Goal: Feedback & Contribution: Leave review/rating

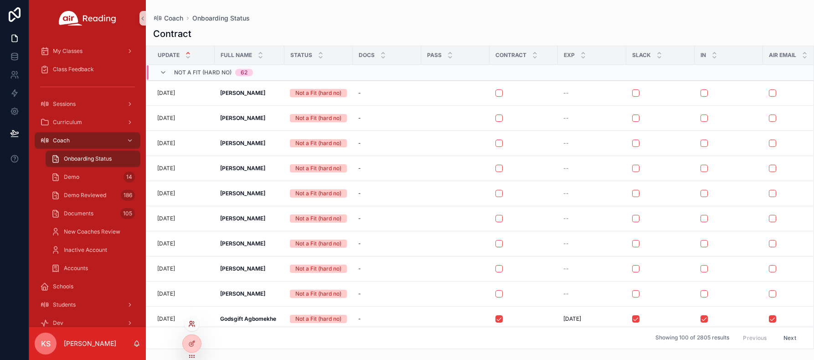
click at [191, 322] on icon at bounding box center [191, 322] width 2 height 2
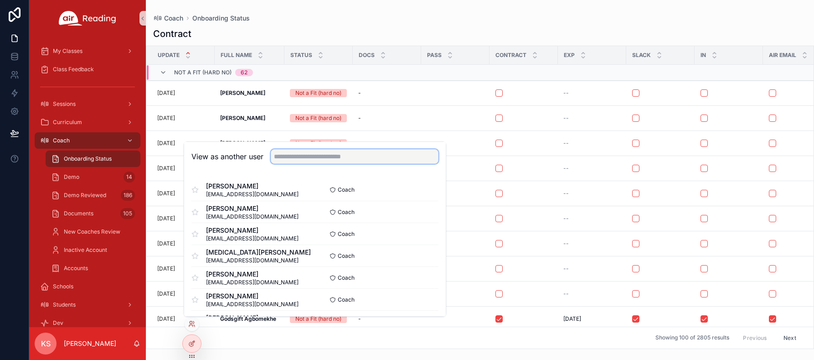
click at [328, 154] on input "text" at bounding box center [355, 156] width 168 height 15
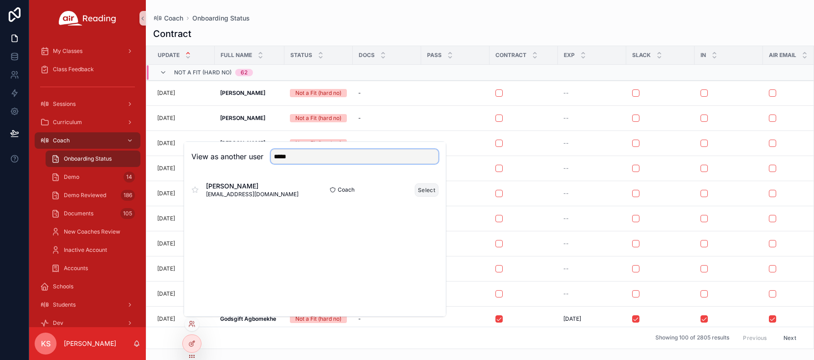
type input "*****"
click at [424, 194] on button "Select" at bounding box center [427, 189] width 24 height 13
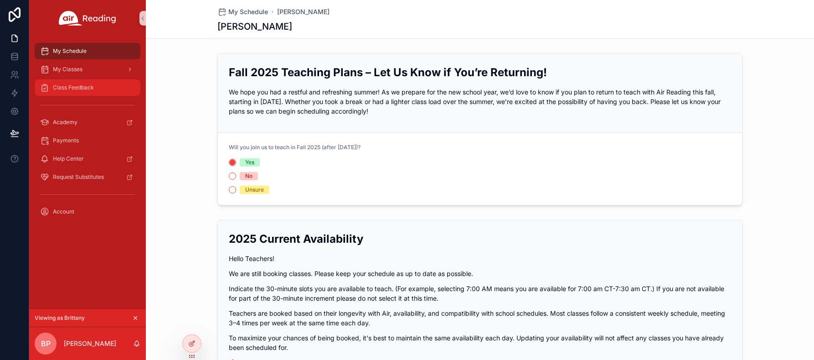
click at [70, 82] on div "Class Feedback" at bounding box center [87, 87] width 95 height 15
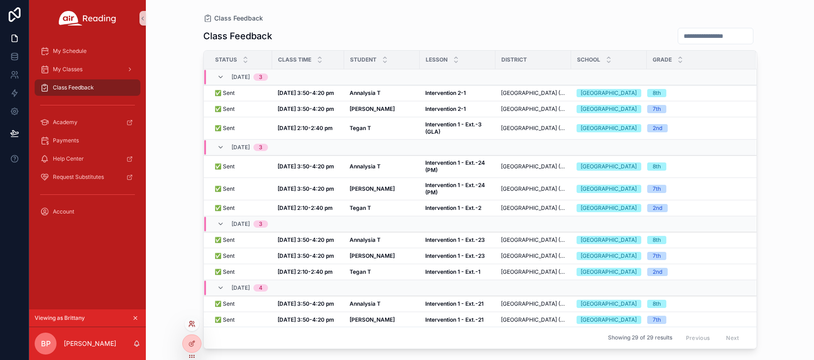
click at [192, 324] on icon at bounding box center [191, 323] width 7 height 7
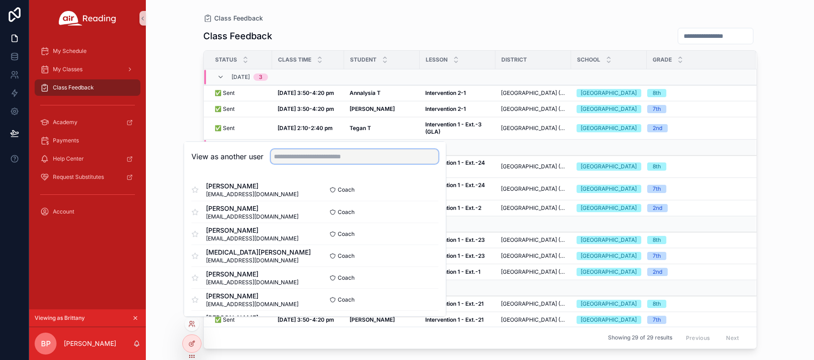
click at [353, 154] on input "text" at bounding box center [355, 156] width 168 height 15
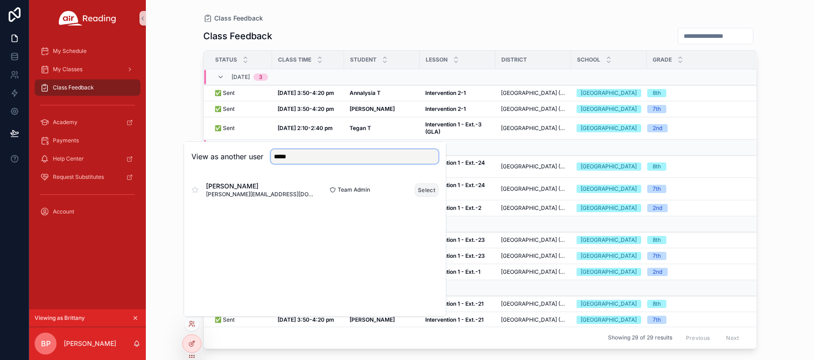
type input "*****"
click at [426, 194] on button "Select" at bounding box center [427, 189] width 24 height 13
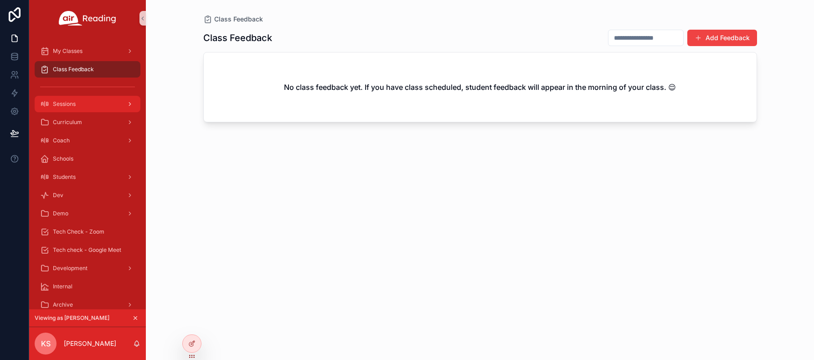
click at [98, 105] on div "Sessions" at bounding box center [87, 104] width 95 height 15
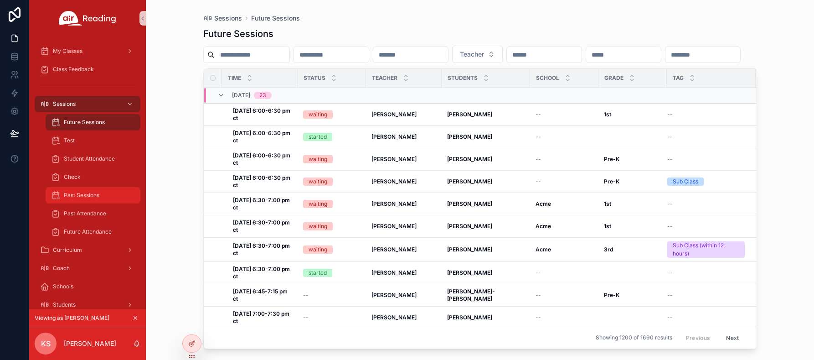
click at [67, 191] on span "Past Sessions" at bounding box center [82, 194] width 36 height 7
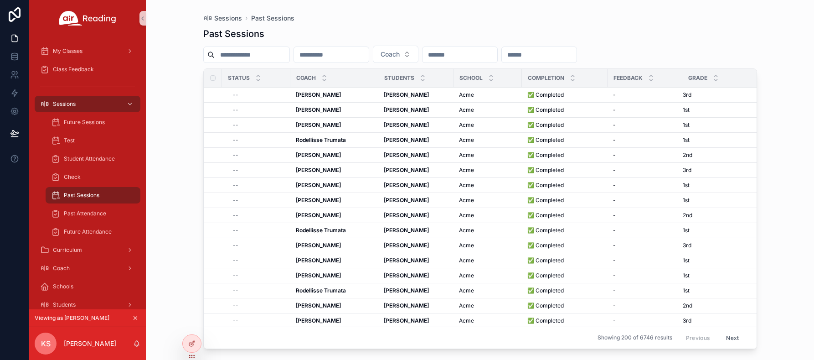
click at [473, 55] on input "scrollable content" at bounding box center [459, 54] width 75 height 13
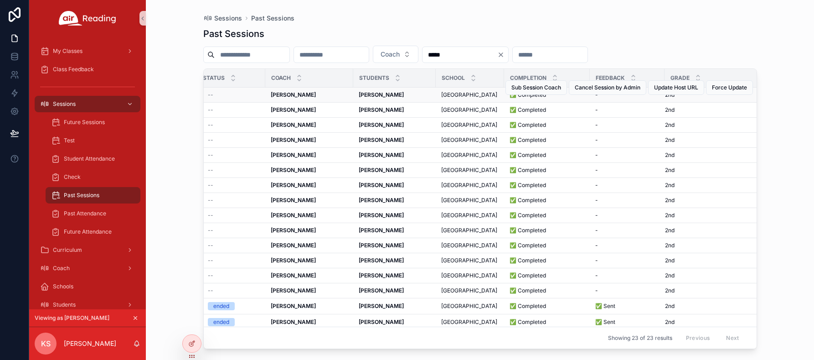
scroll to position [0, 39]
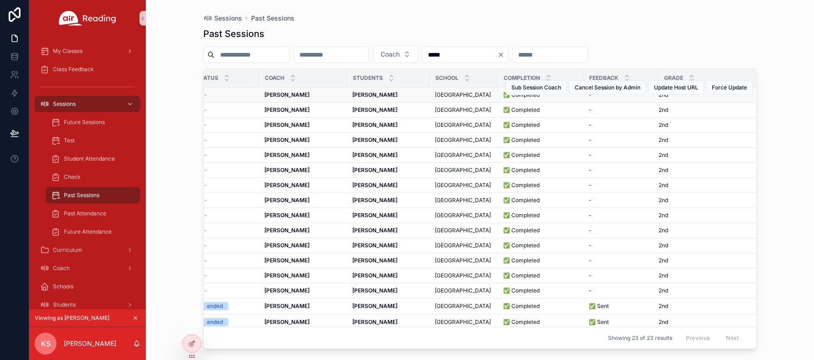
type input "*****"
click at [359, 98] on strong "Tegan Toledo" at bounding box center [374, 94] width 45 height 7
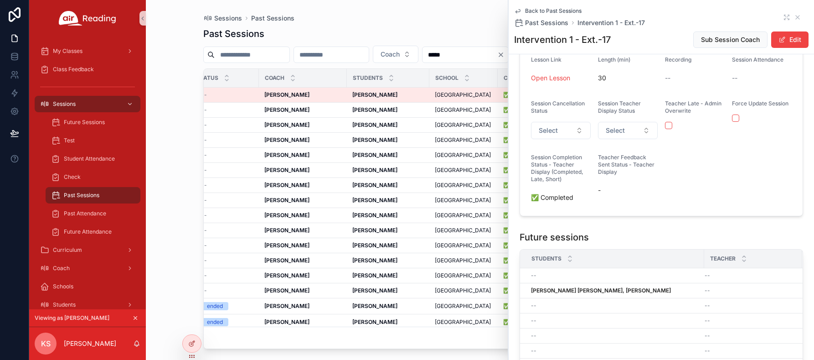
scroll to position [103, 0]
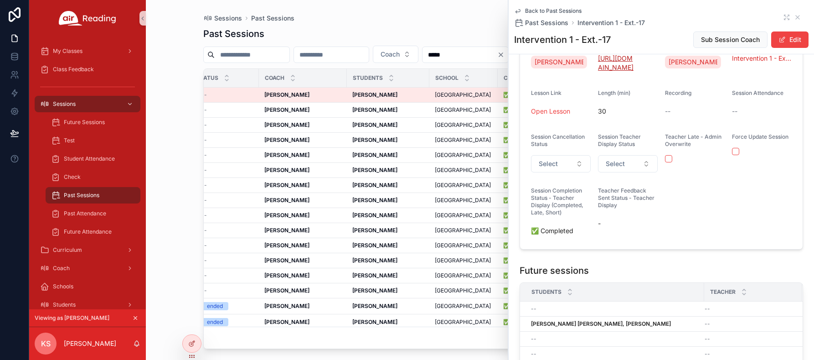
click at [622, 69] on link "https://airreading.zoom.us/j/9536337736" at bounding box center [616, 62] width 36 height 17
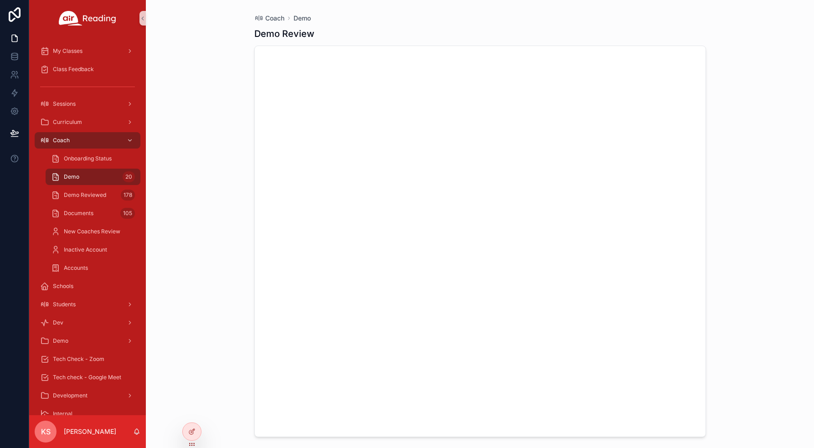
scroll to position [5940, 0]
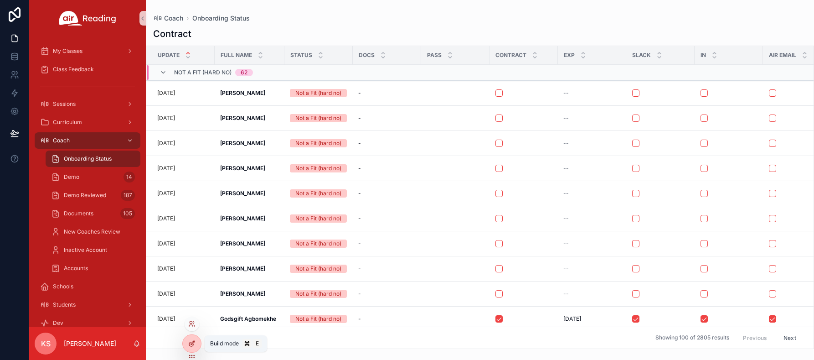
click at [194, 346] on icon at bounding box center [191, 342] width 7 height 7
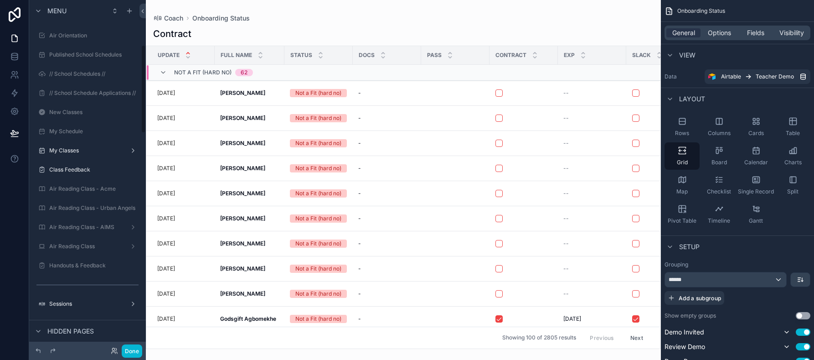
scroll to position [177, 0]
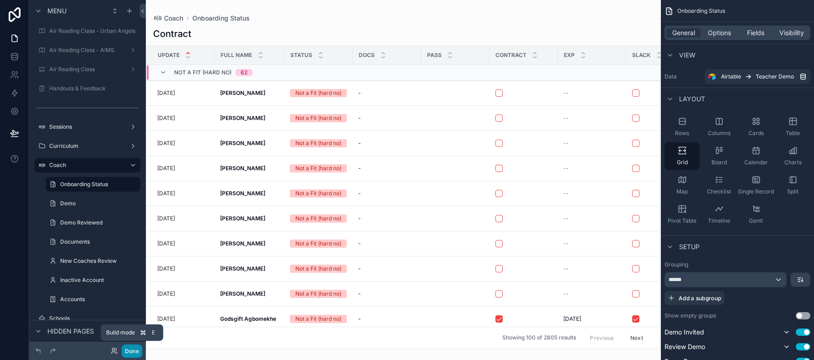
click at [136, 348] on button "Done" at bounding box center [132, 350] width 21 height 13
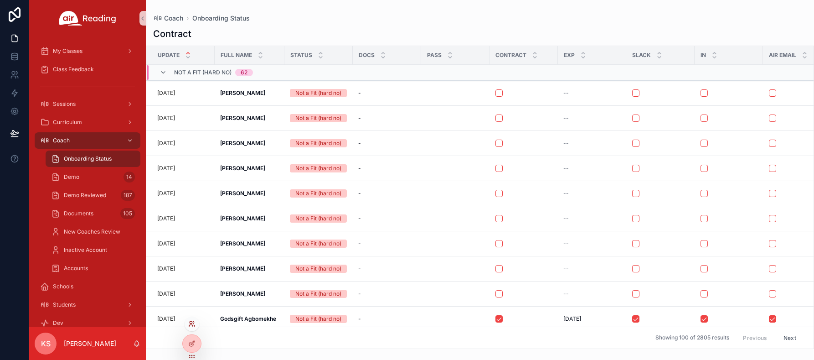
click at [193, 324] on icon at bounding box center [191, 323] width 7 height 7
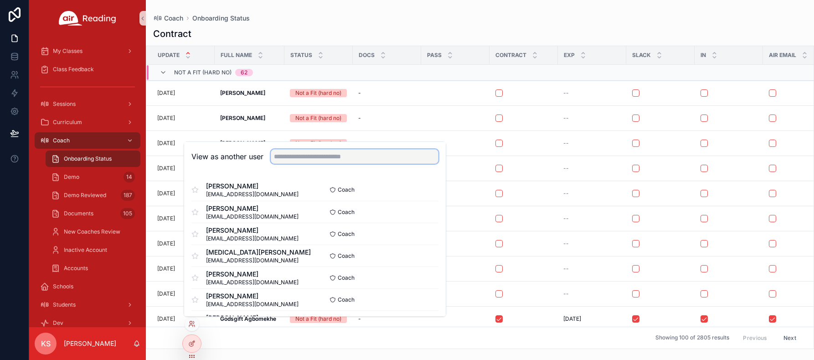
click at [329, 158] on input "text" at bounding box center [355, 156] width 168 height 15
type input "*****"
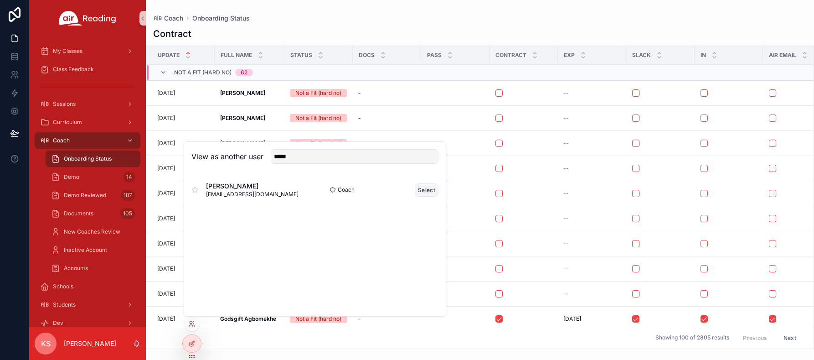
click at [420, 190] on button "Select" at bounding box center [427, 189] width 24 height 13
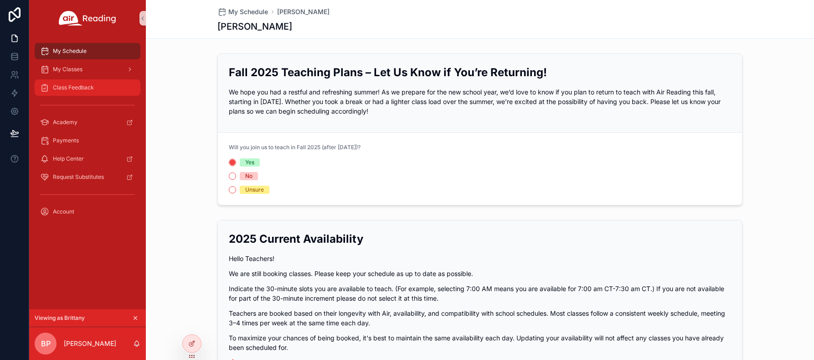
click at [88, 85] on span "Class Feedback" at bounding box center [73, 87] width 41 height 7
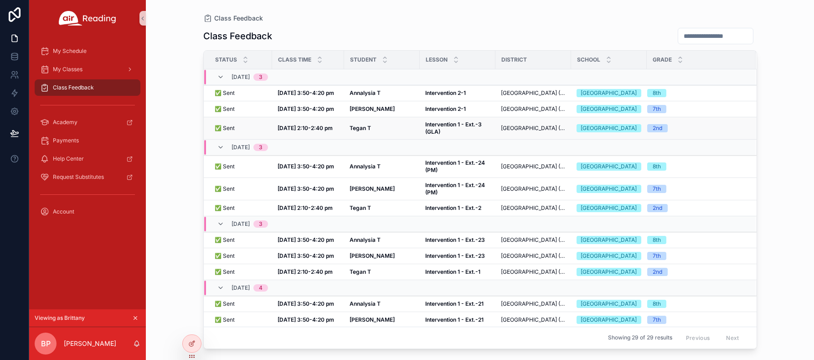
click at [360, 131] on strong "Tegan T" at bounding box center [360, 127] width 21 height 7
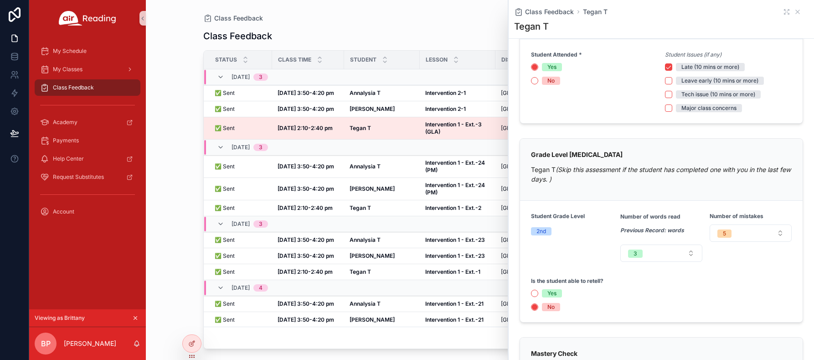
scroll to position [136, 0]
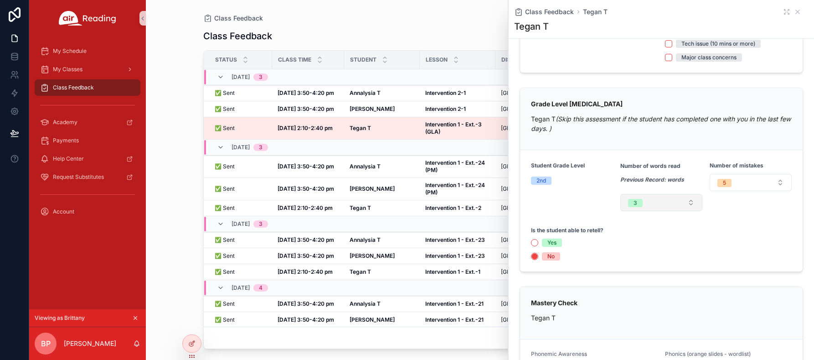
click at [643, 202] on button "3" at bounding box center [661, 202] width 82 height 17
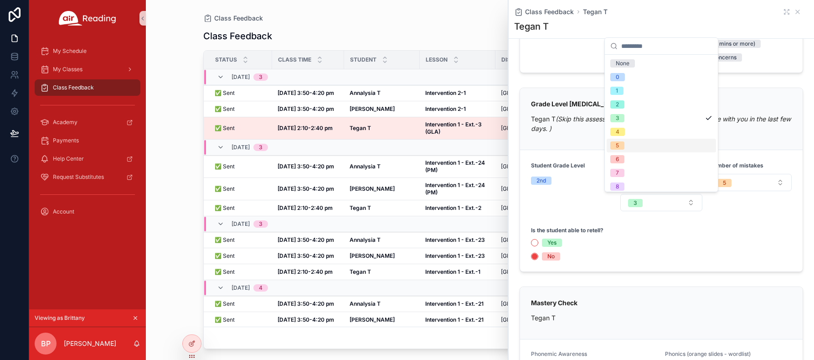
click at [628, 142] on div "5" at bounding box center [661, 146] width 109 height 14
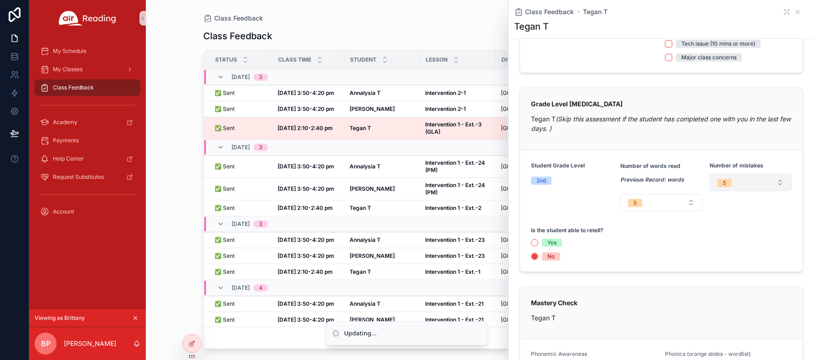
click at [730, 185] on span "5" at bounding box center [724, 183] width 14 height 8
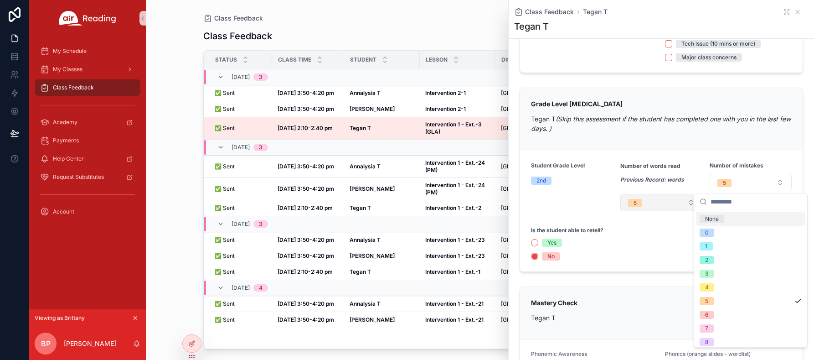
click at [645, 203] on button "5" at bounding box center [661, 202] width 82 height 17
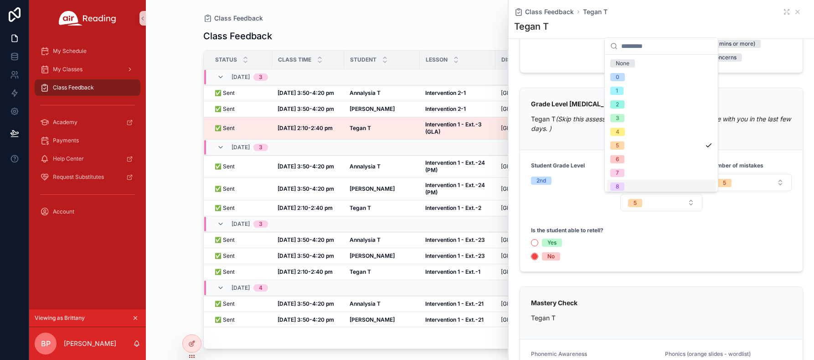
click at [624, 183] on span "8" at bounding box center [617, 186] width 14 height 8
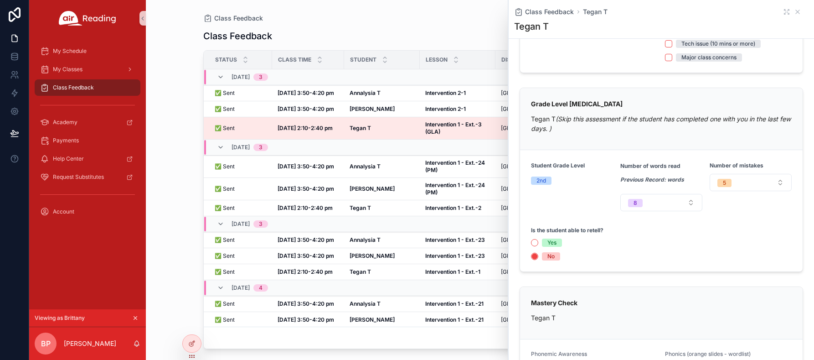
click at [721, 226] on div "Is the student able to retell?" at bounding box center [661, 230] width 261 height 9
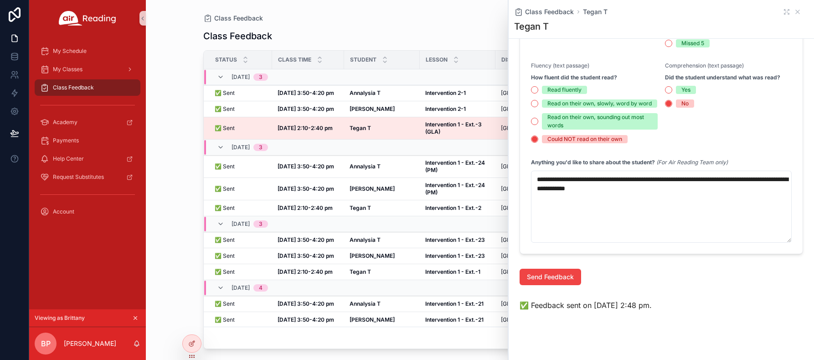
scroll to position [661, 0]
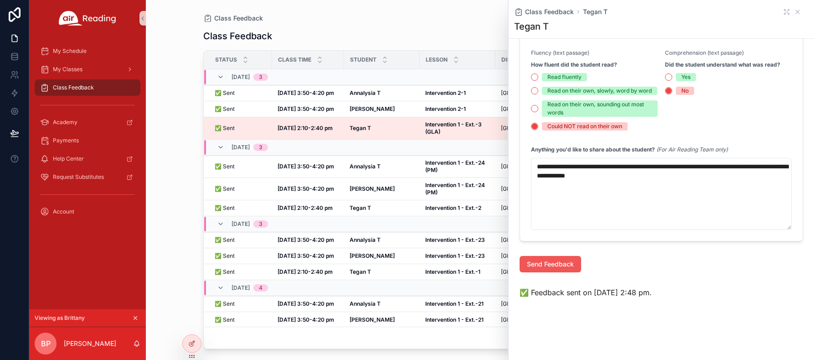
click at [536, 268] on span "Send Feedback" at bounding box center [550, 263] width 47 height 9
click at [636, 16] on icon "Close toast" at bounding box center [638, 16] width 5 height 5
click at [450, 18] on div "Class Feedback" at bounding box center [480, 18] width 554 height 7
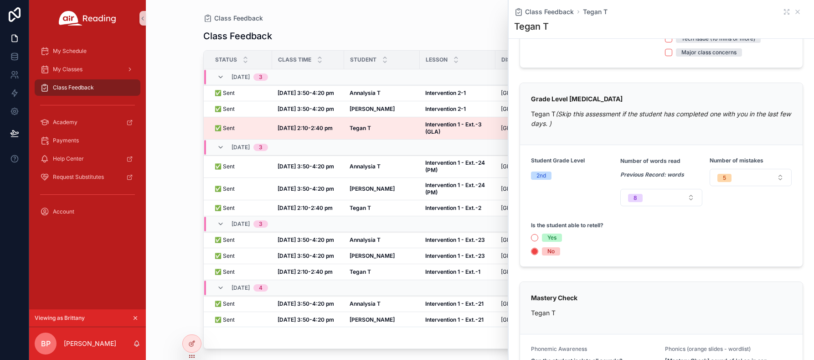
scroll to position [133, 0]
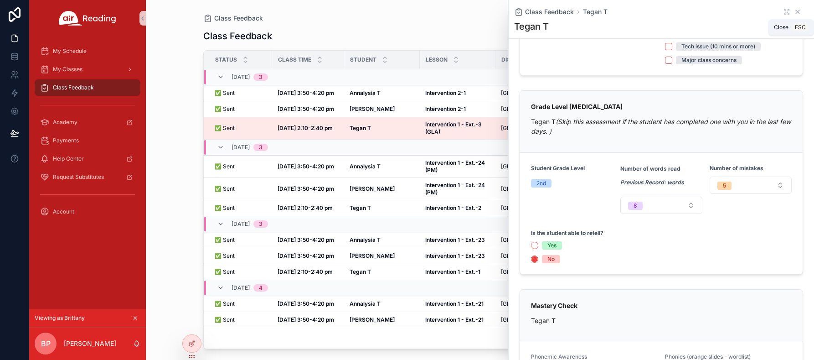
click at [795, 11] on icon "scrollable content" at bounding box center [797, 11] width 7 height 7
